Goal: Information Seeking & Learning: Learn about a topic

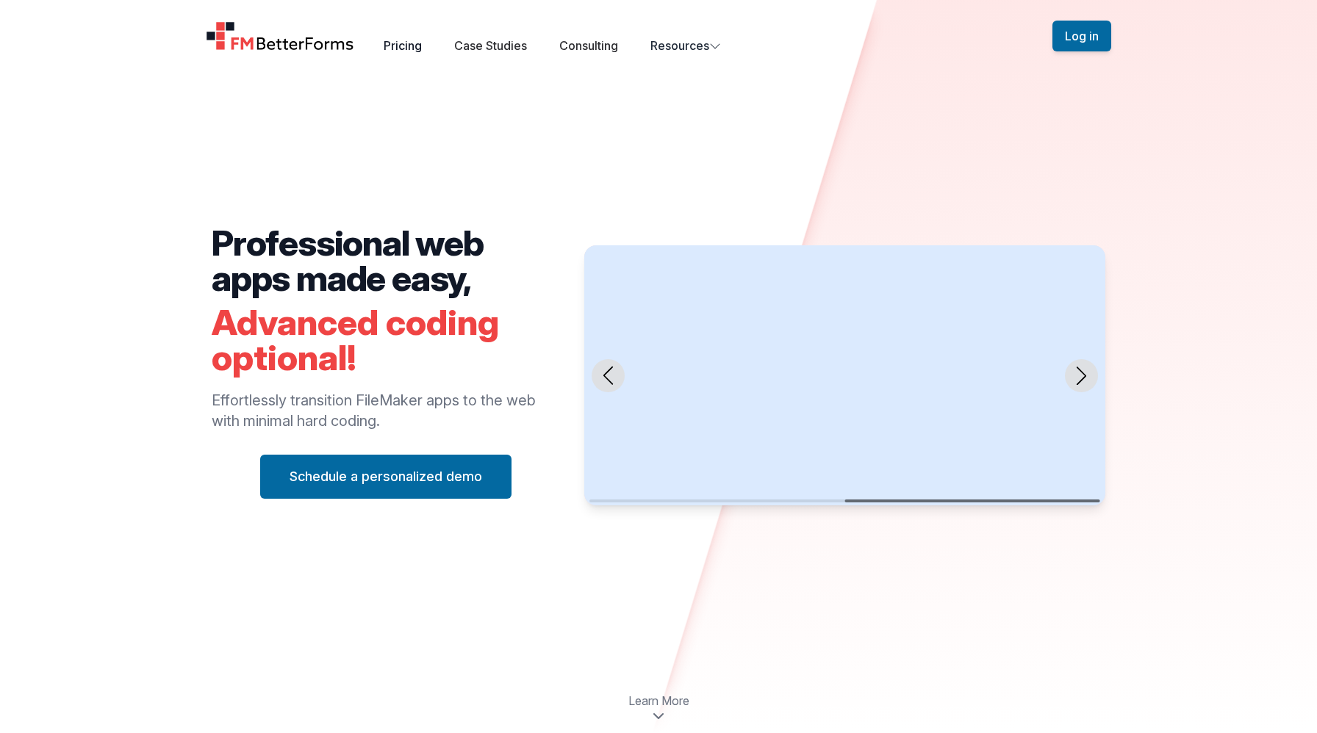
click at [407, 45] on link "Pricing" at bounding box center [403, 45] width 38 height 15
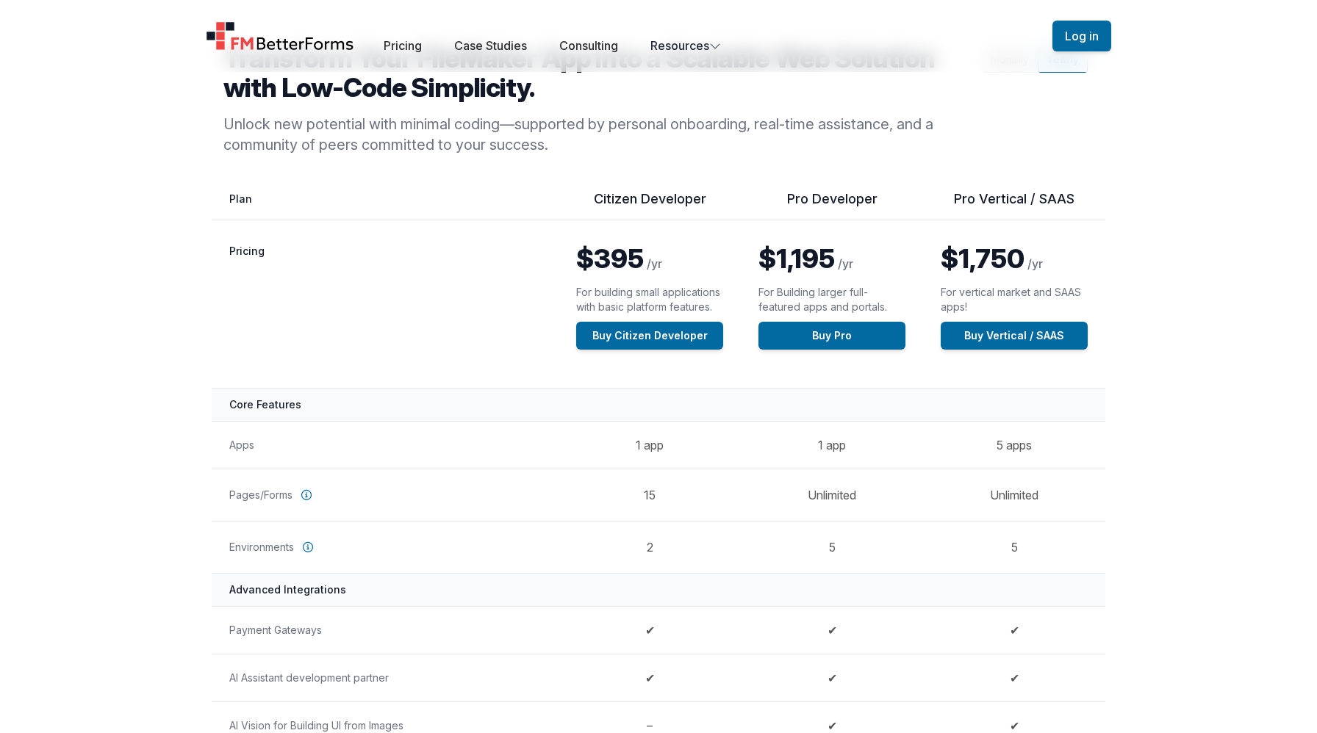
scroll to position [90, 0]
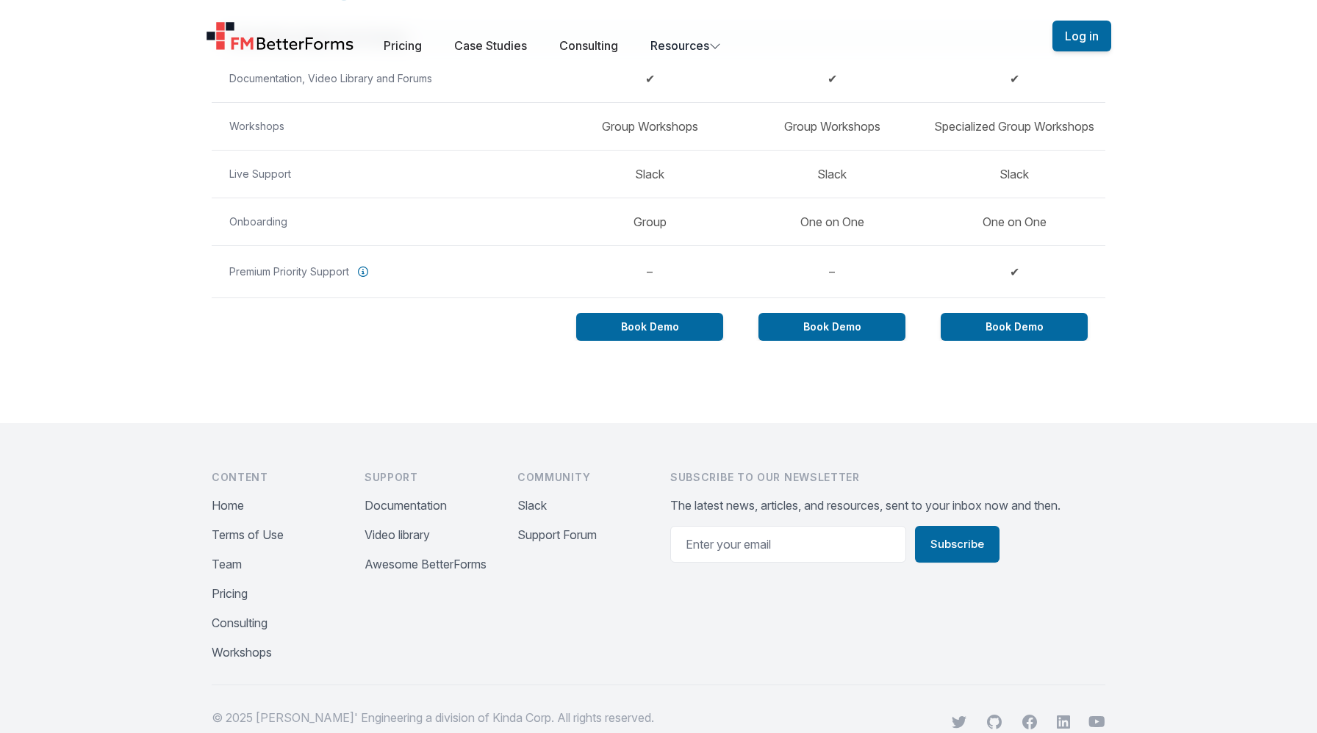
scroll to position [1333, 0]
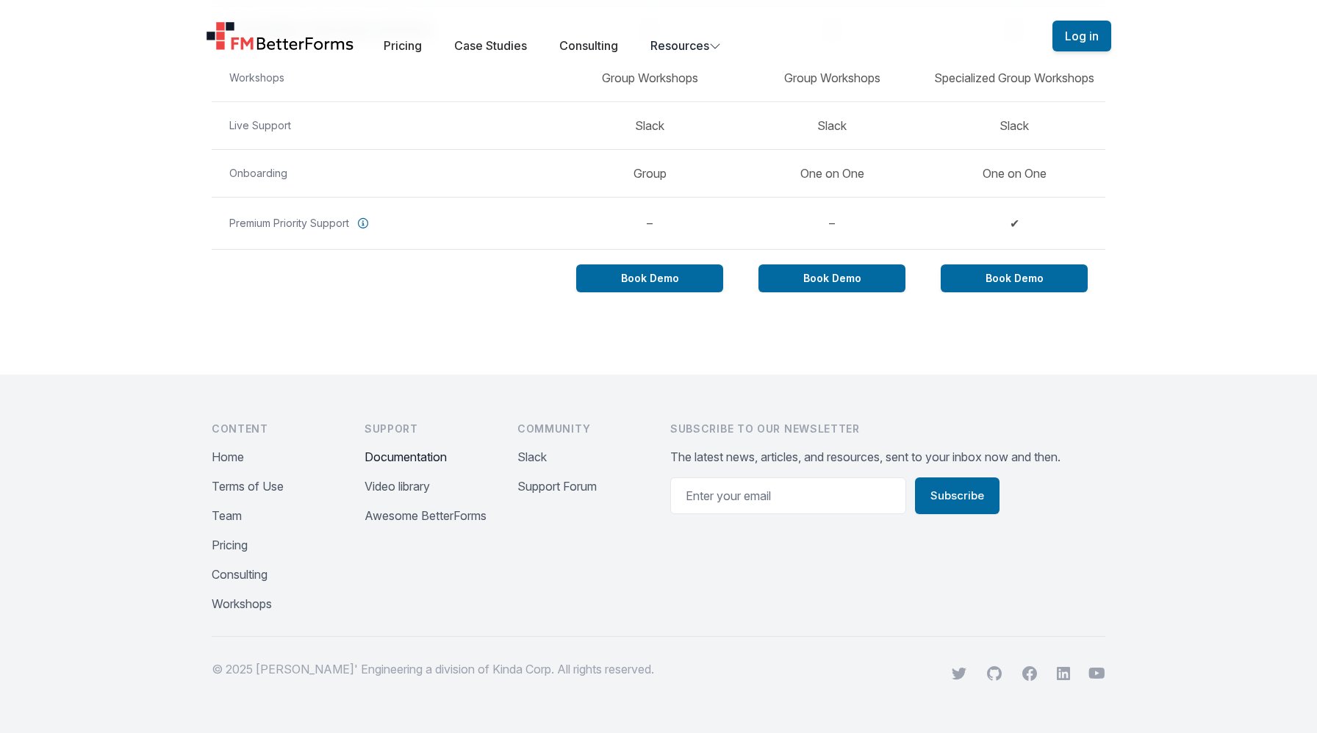
click at [396, 459] on button "Documentation" at bounding box center [405, 457] width 82 height 18
